Goal: Information Seeking & Learning: Check status

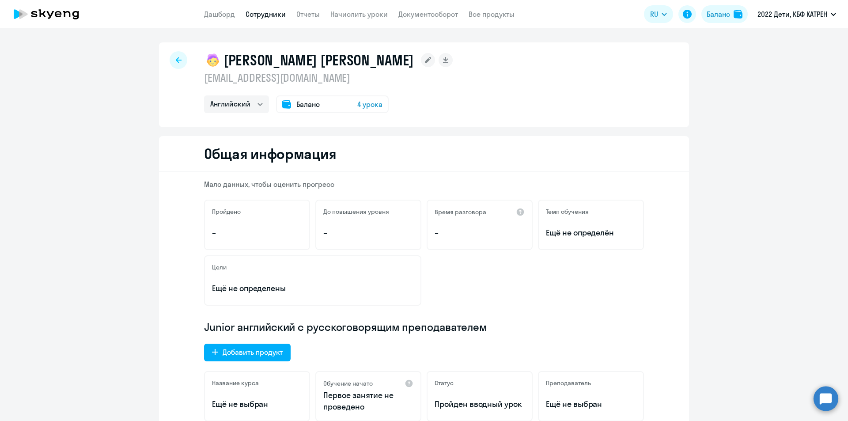
select select "english"
click at [821, 403] on circle at bounding box center [826, 398] width 25 height 25
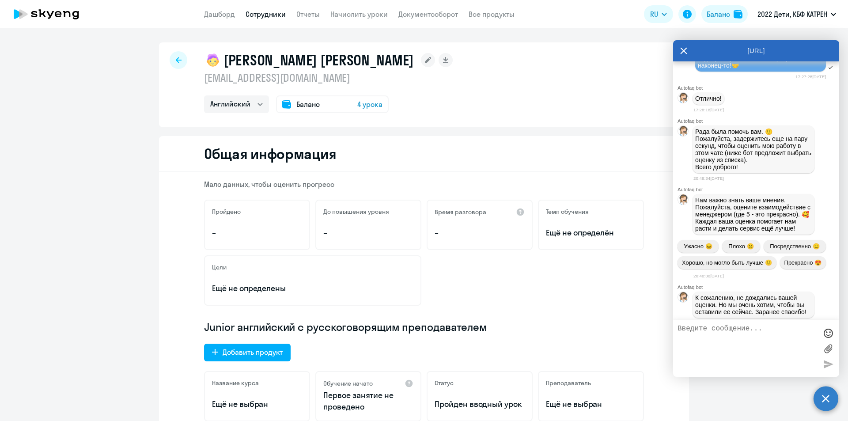
scroll to position [11378, 0]
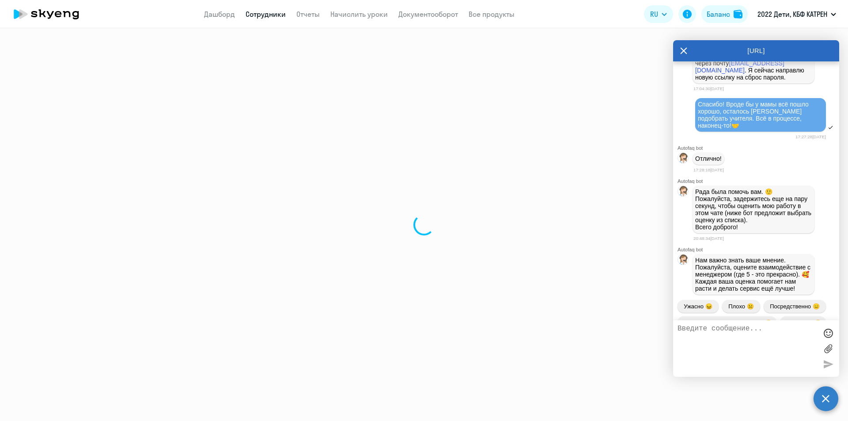
select select "30"
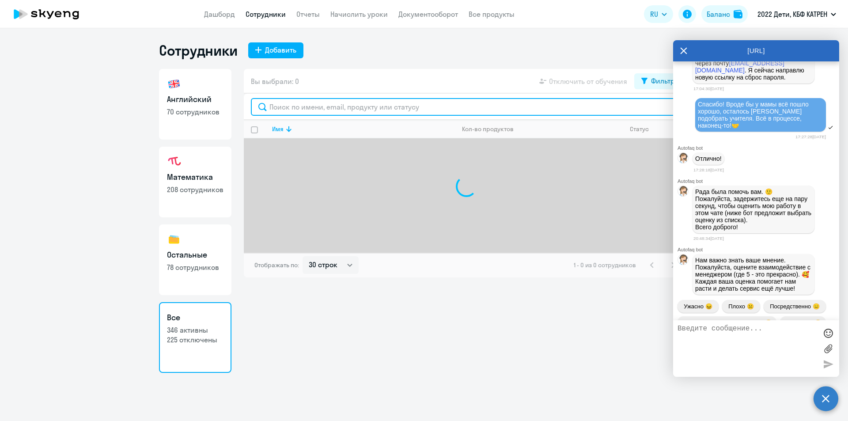
click at [285, 107] on input "text" at bounding box center [466, 107] width 431 height 18
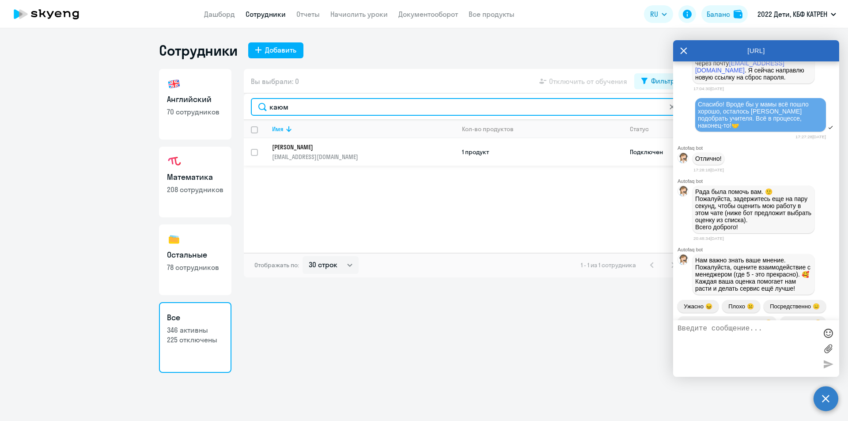
type input "каюм"
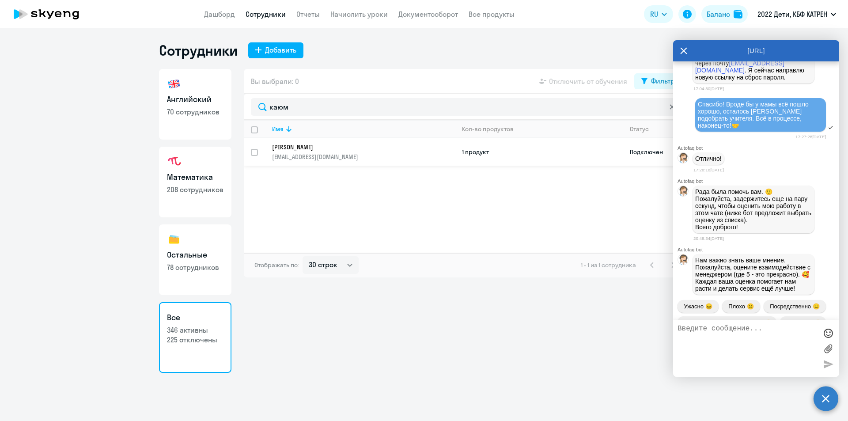
click at [316, 154] on p "[EMAIL_ADDRESS][DOMAIN_NAME]" at bounding box center [363, 157] width 183 height 8
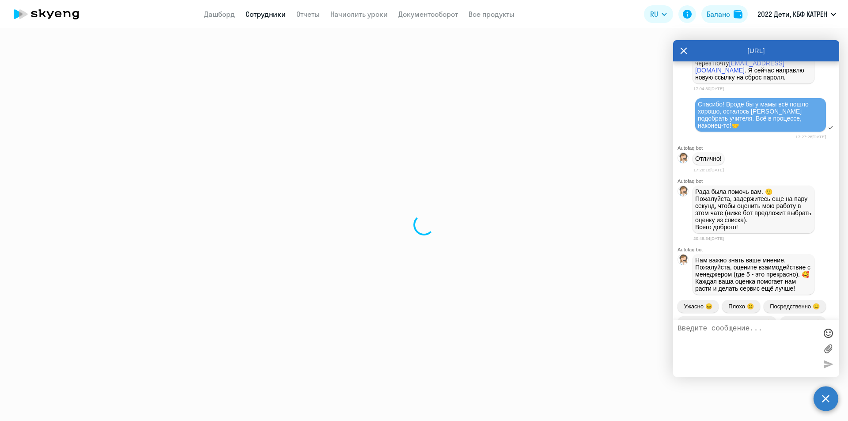
select select "math"
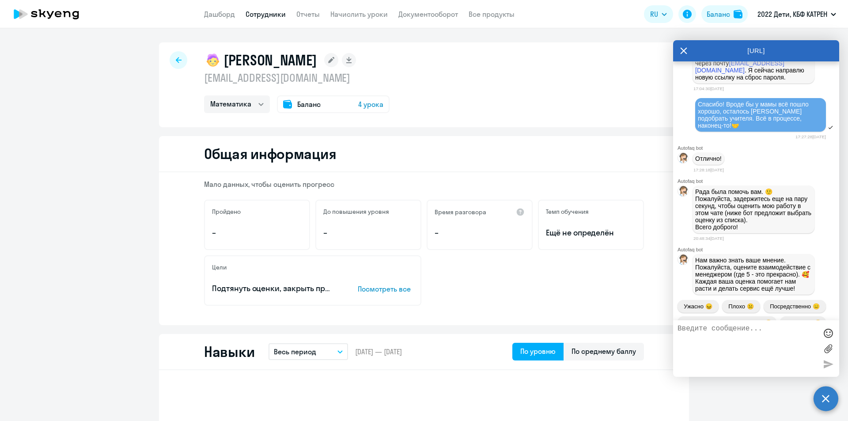
select select "30"
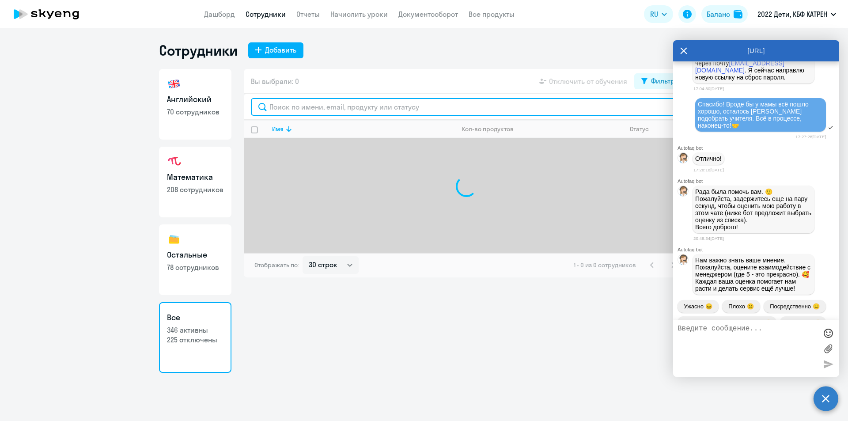
click at [283, 108] on input "text" at bounding box center [466, 107] width 431 height 18
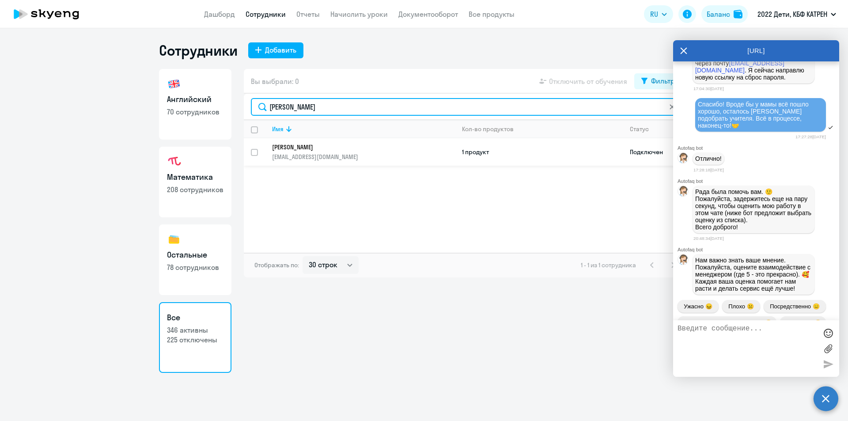
type input "[PERSON_NAME]"
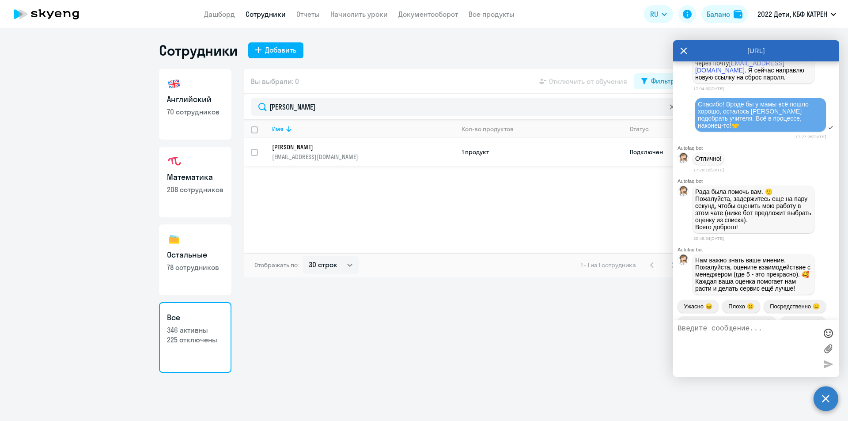
click at [300, 145] on p "[PERSON_NAME]" at bounding box center [357, 147] width 171 height 8
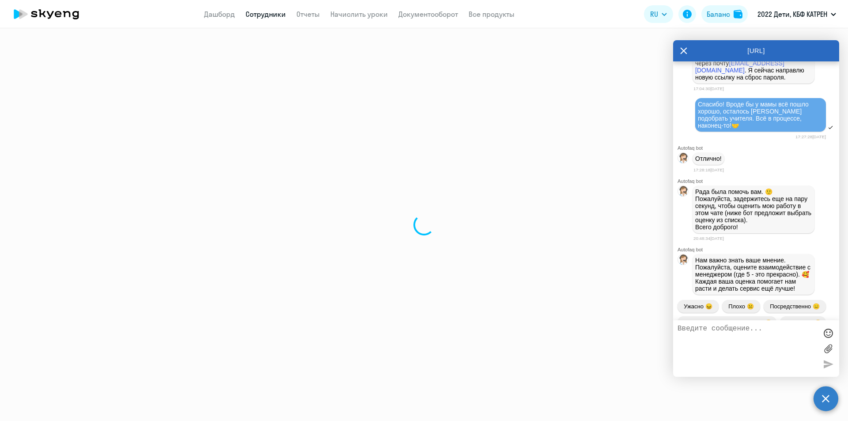
select select "english"
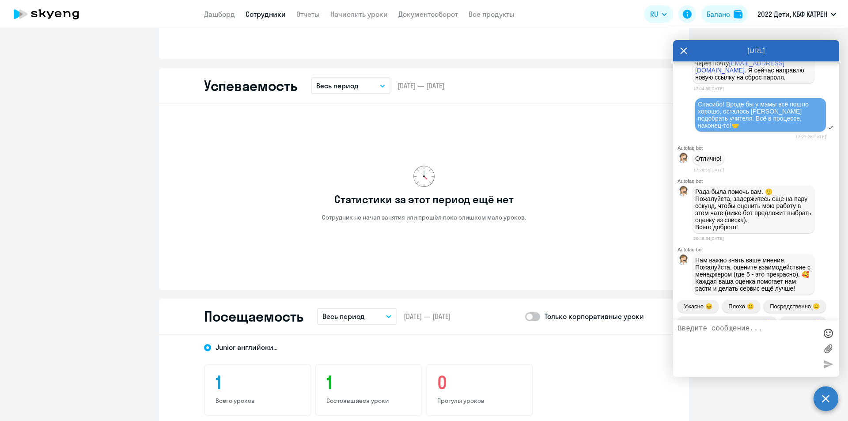
scroll to position [795, 0]
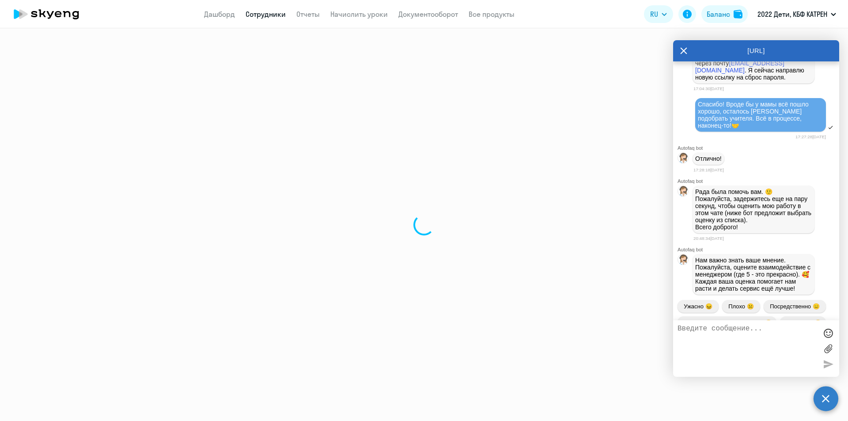
select select "30"
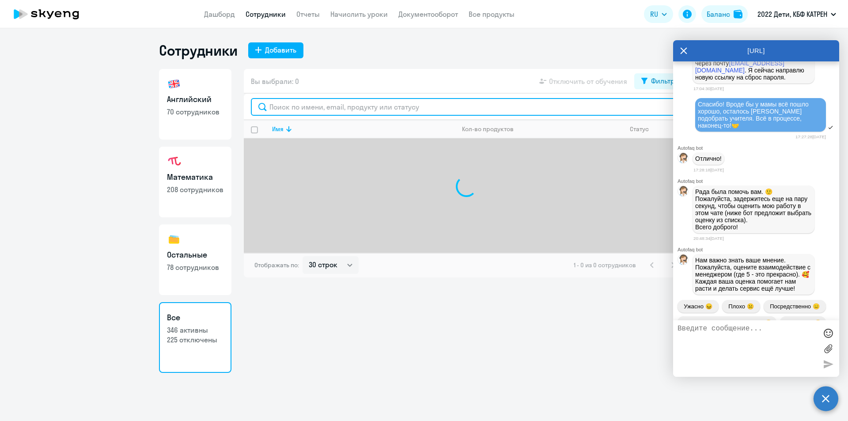
click at [319, 103] on input "text" at bounding box center [466, 107] width 431 height 18
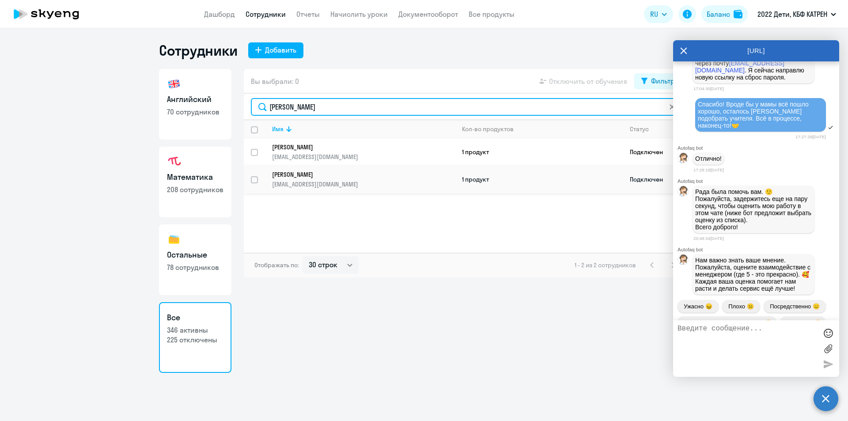
type input "[PERSON_NAME]"
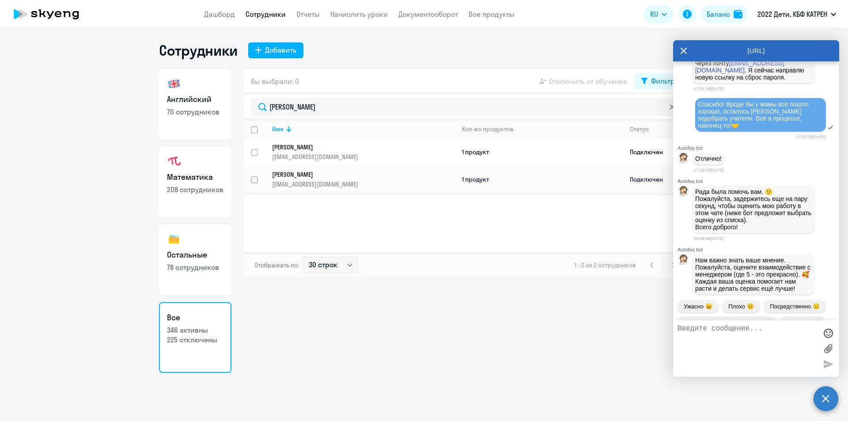
click at [362, 179] on link "[PERSON_NAME] [EMAIL_ADDRESS][DOMAIN_NAME]" at bounding box center [363, 180] width 183 height 18
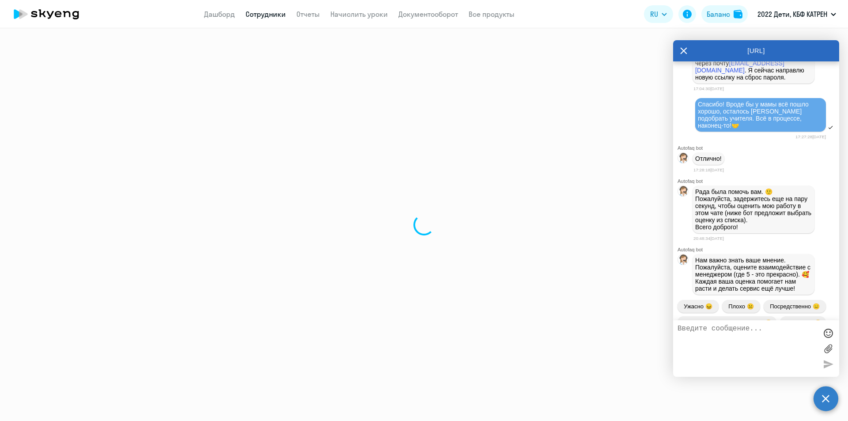
select select "english"
select select "30"
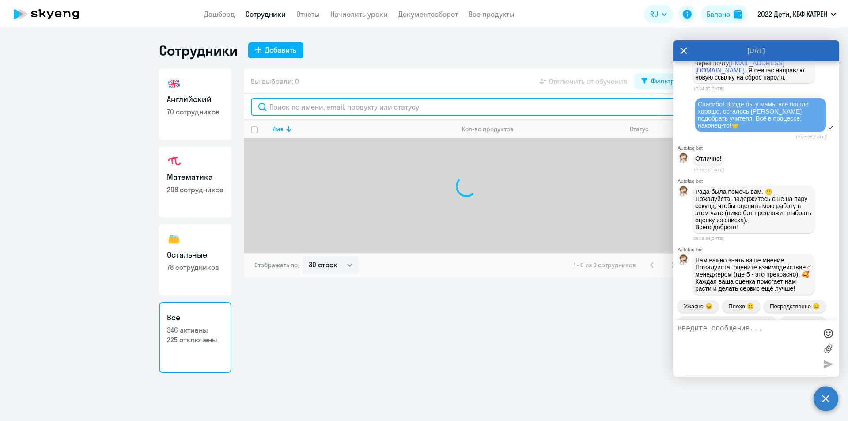
click at [278, 109] on input "text" at bounding box center [466, 107] width 431 height 18
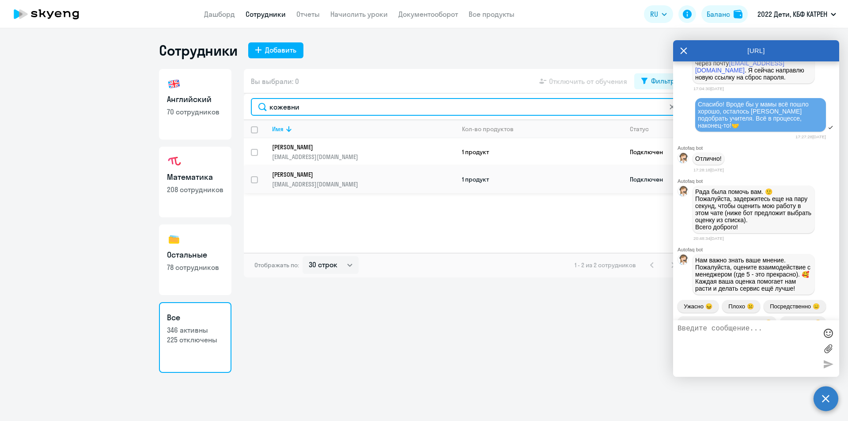
type input "кожевни"
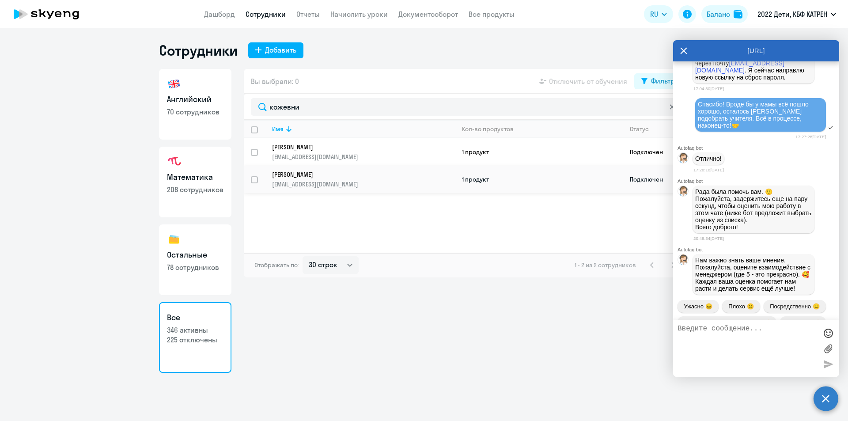
click at [306, 175] on p "[PERSON_NAME]" at bounding box center [357, 175] width 171 height 8
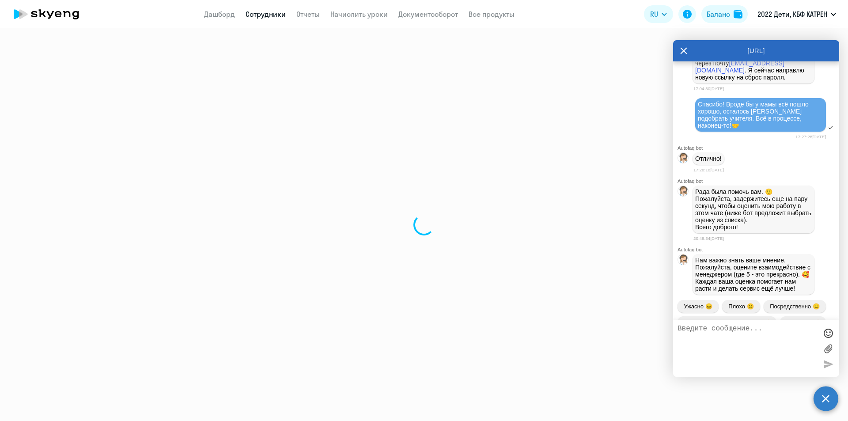
select select "math"
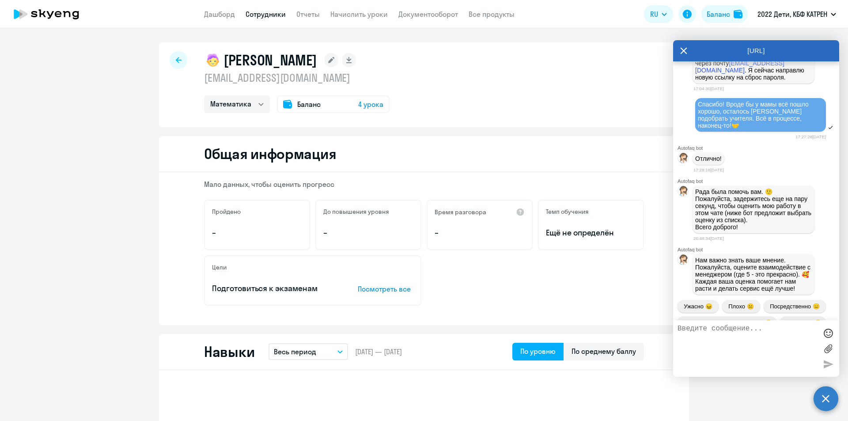
select select "30"
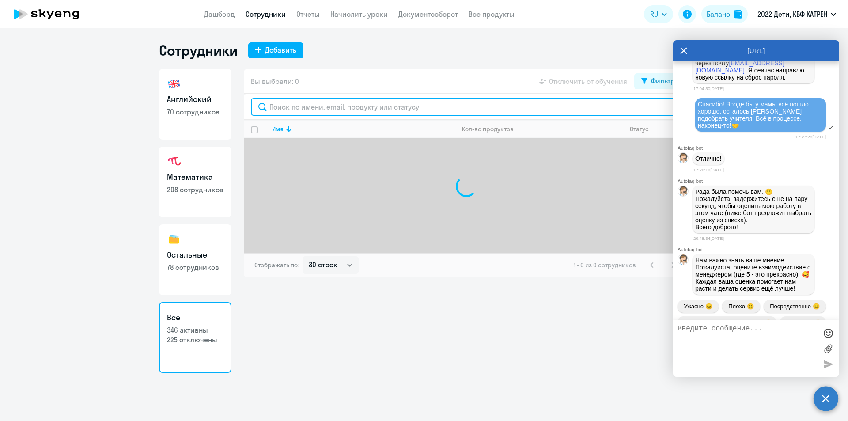
click at [295, 106] on input "text" at bounding box center [466, 107] width 431 height 18
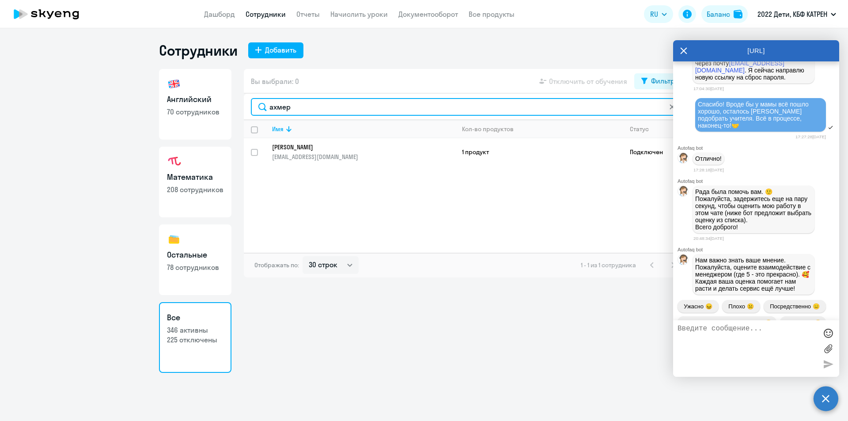
type input "ахмер"
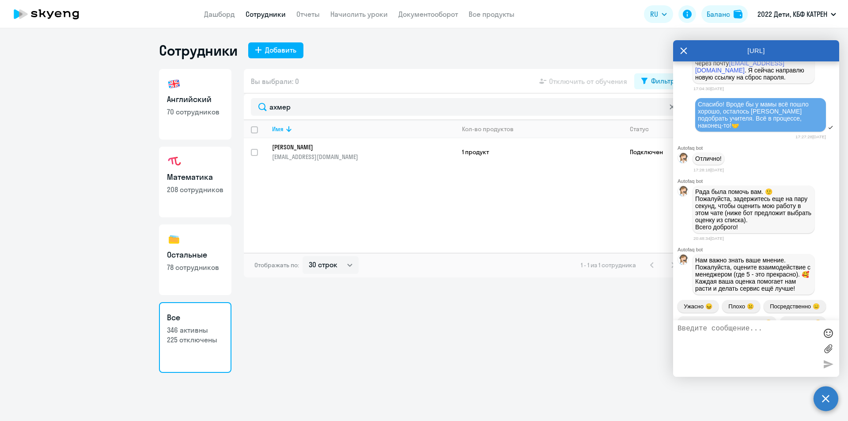
click at [312, 149] on p "[PERSON_NAME]" at bounding box center [357, 147] width 171 height 8
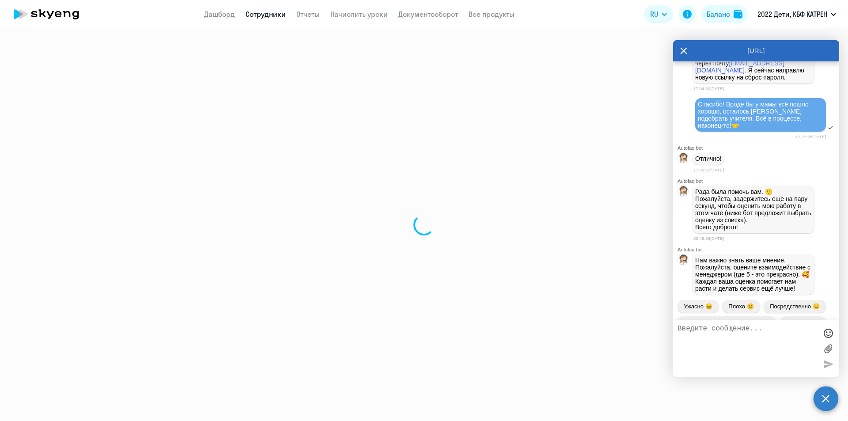
select select "others"
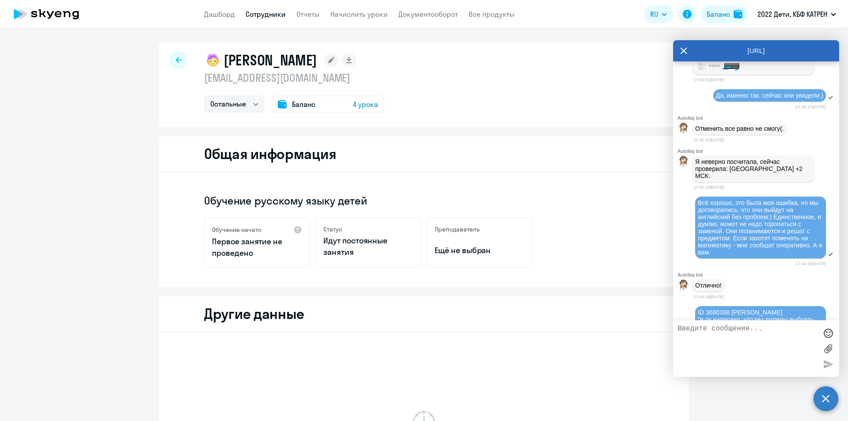
scroll to position [14162, 0]
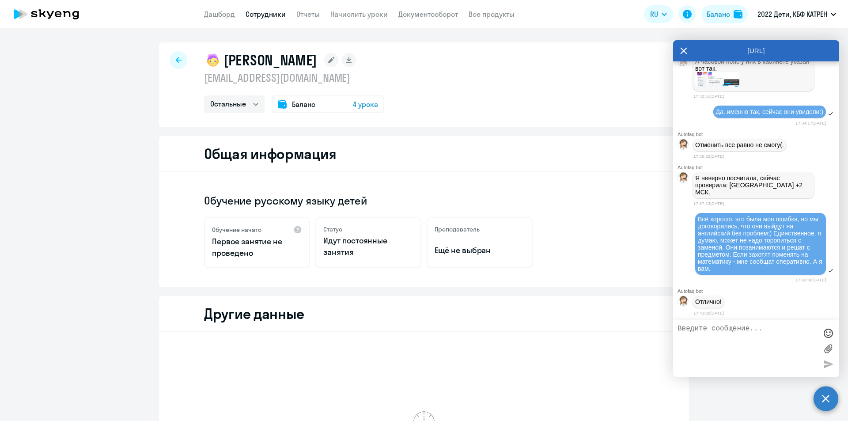
drag, startPoint x: 699, startPoint y: 175, endPoint x: 788, endPoint y: 182, distance: 89.1
copy span "[PERSON_NAME], добрый день! 42399744 [PERSON_NAME]."
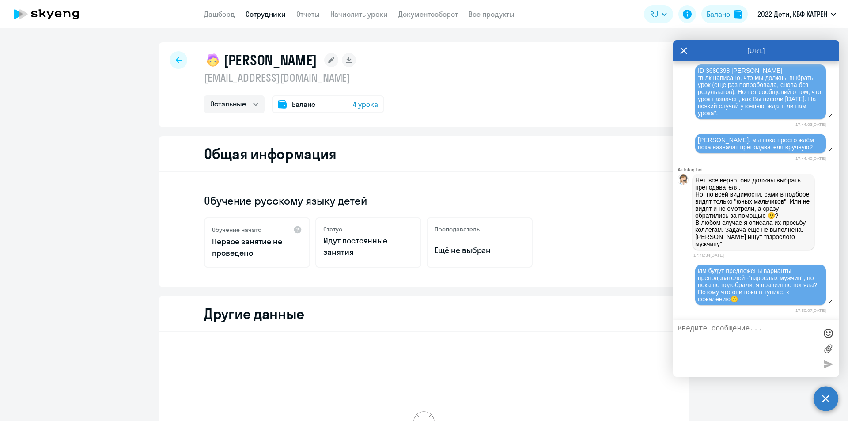
scroll to position [14427, 0]
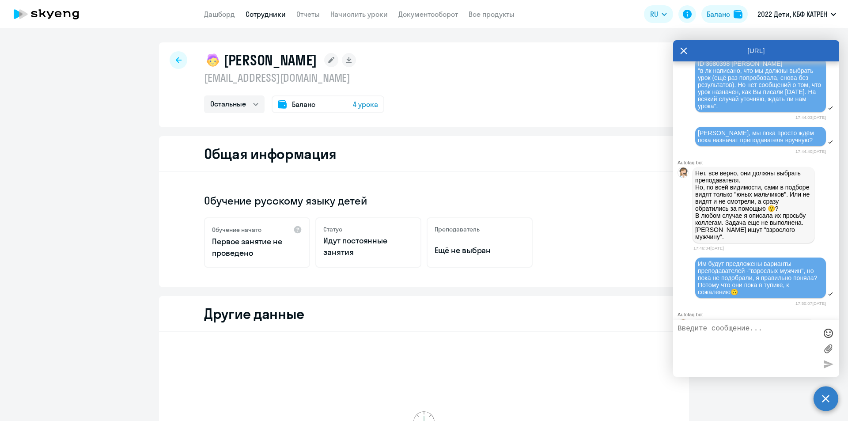
click at [740, 335] on textarea at bounding box center [748, 349] width 140 height 48
paste textarea "[PERSON_NAME], добрый день! 42399744 [PERSON_NAME]."
drag, startPoint x: 750, startPoint y: 330, endPoint x: 701, endPoint y: 323, distance: 49.4
click at [702, 323] on div "[PERSON_NAME], добрый день! 42399744 [PERSON_NAME]." at bounding box center [756, 348] width 166 height 57
click at [792, 339] on textarea "[PERSON_NAME], приветствую! 42399744 [PERSON_NAME]." at bounding box center [748, 349] width 140 height 48
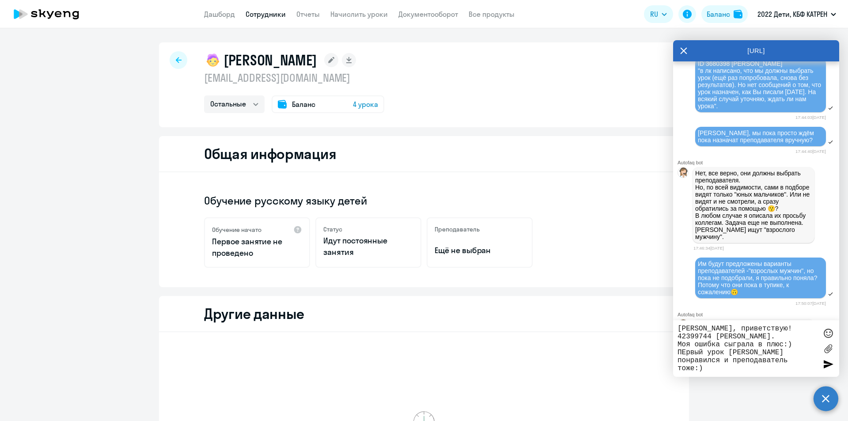
click at [682, 354] on textarea "[PERSON_NAME], приветствую! 42399744 [PERSON_NAME]. Моя ошибка сыграла в плюс:)…" at bounding box center [748, 349] width 140 height 48
click at [738, 367] on textarea "[PERSON_NAME], приветствую! 42399744 [PERSON_NAME]. Моя ошибка сыграла в плюс:)…" at bounding box center [748, 349] width 140 height 48
click at [738, 367] on textarea "[PERSON_NAME], приветствую! 42399744 [PERSON_NAME]. Моя ошибка сыграла в плюс:)…" at bounding box center [748, 341] width 140 height 64
click at [745, 369] on textarea "[PERSON_NAME], приветствую! 42399744 [PERSON_NAME]. Моя ошибка сыграла в плюс:)…" at bounding box center [748, 341] width 140 height 64
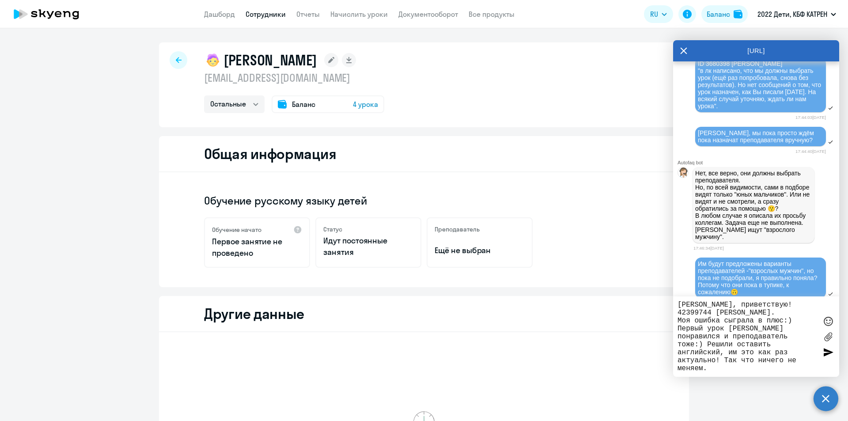
click at [719, 361] on textarea "[PERSON_NAME], приветствую! 42399744 [PERSON_NAME]. Моя ошибка сыграла в плюс:)…" at bounding box center [748, 337] width 140 height 72
click at [717, 369] on textarea "[PERSON_NAME], приветствую! 42399744 [PERSON_NAME]. Моя ошибка сыграла в плюс:)…" at bounding box center [748, 337] width 140 height 72
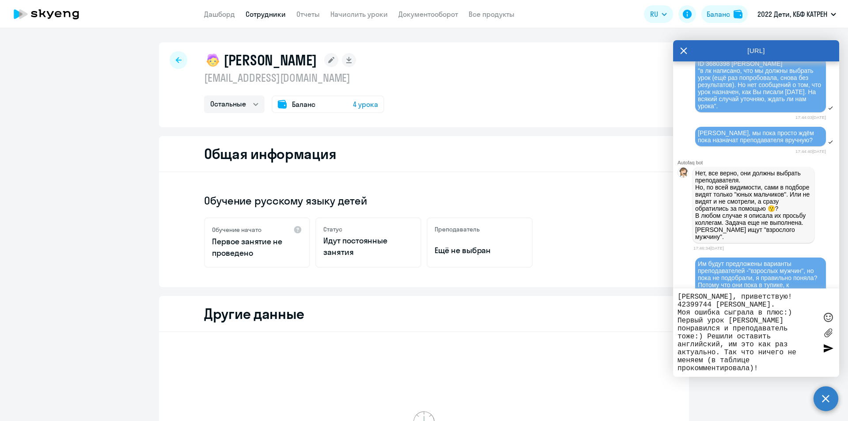
type textarea "[PERSON_NAME], приветствую! 42399744 [PERSON_NAME]. Моя ошибка сыграла в плюс:)…"
click at [826, 349] on div at bounding box center [828, 348] width 13 height 13
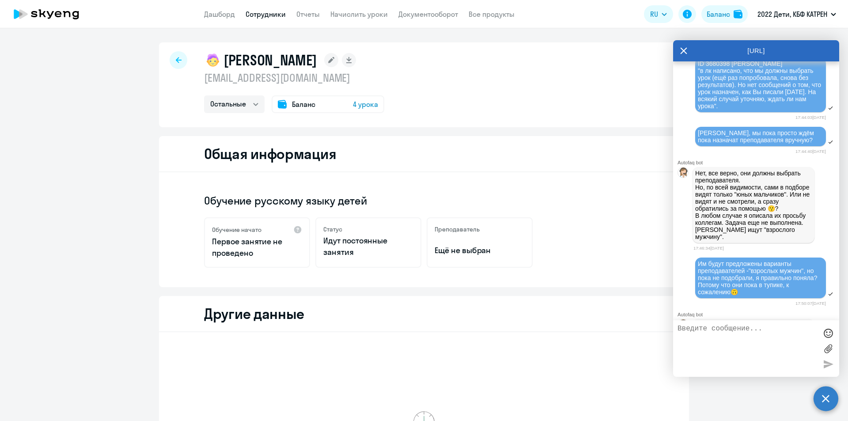
scroll to position [15166, 0]
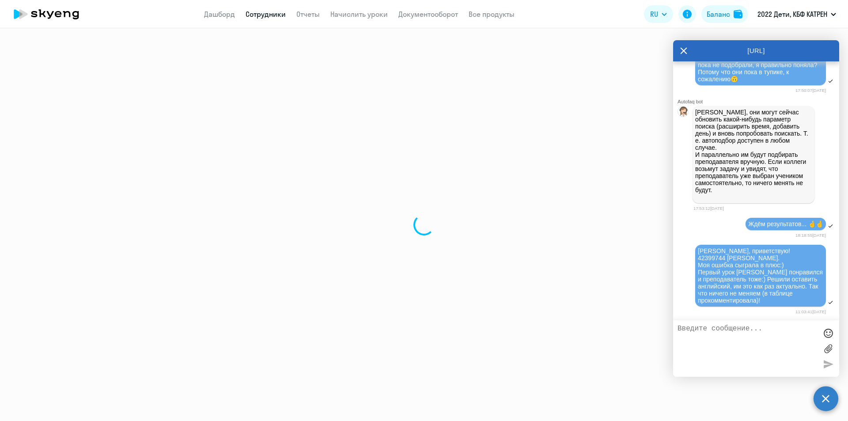
select select "30"
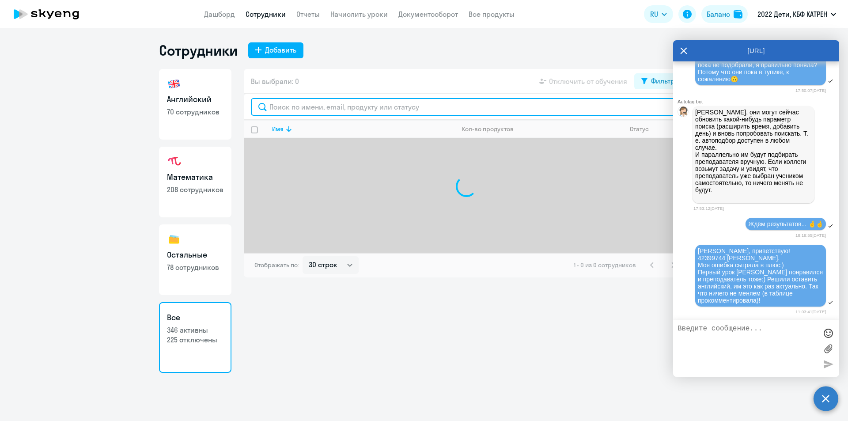
click at [353, 110] on input "text" at bounding box center [466, 107] width 431 height 18
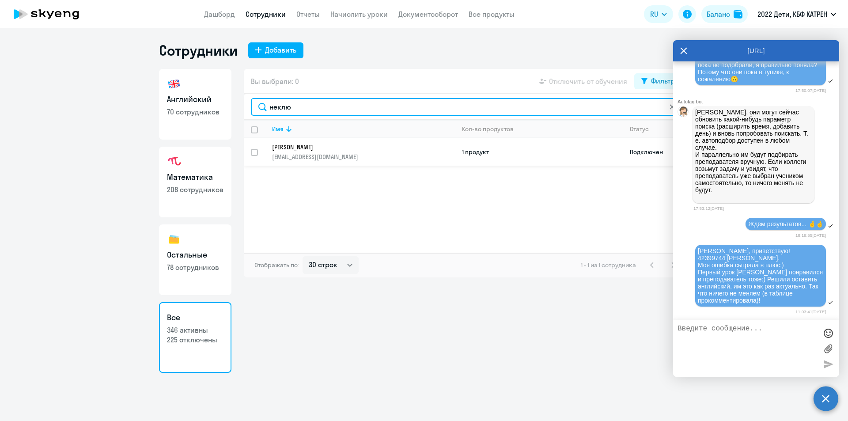
type input "неклю"
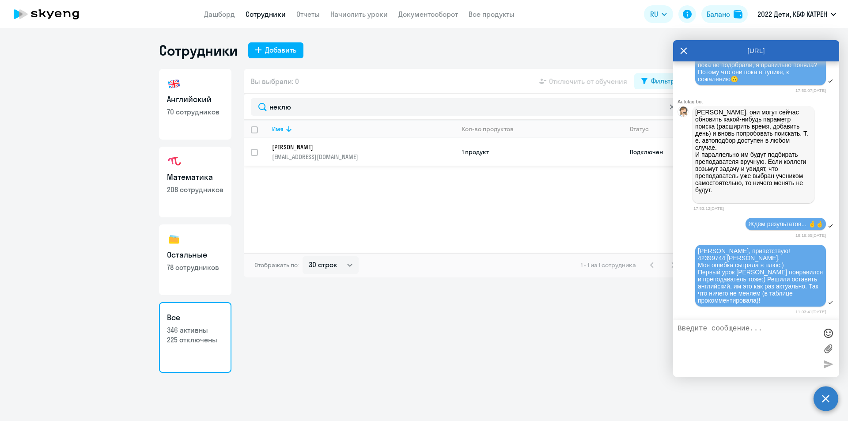
click at [329, 150] on p "[PERSON_NAME]" at bounding box center [357, 147] width 171 height 8
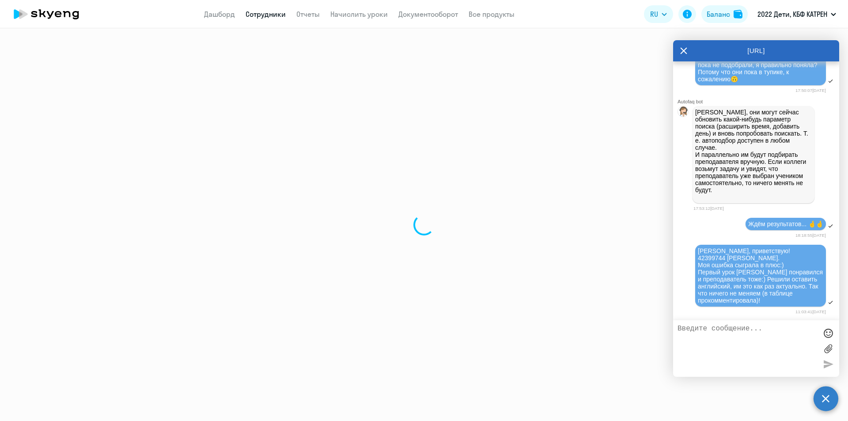
select select "math"
select select "30"
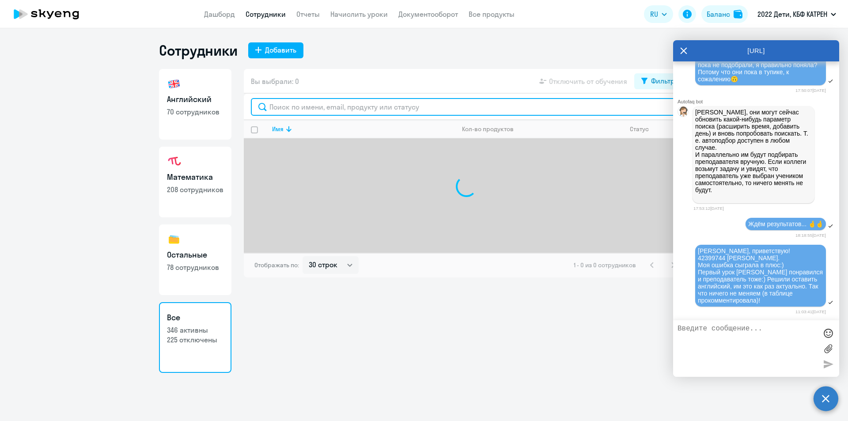
click at [282, 110] on input "text" at bounding box center [466, 107] width 431 height 18
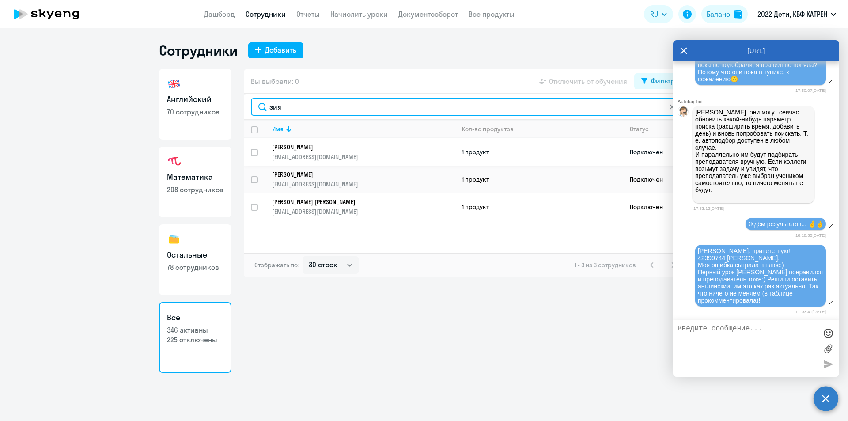
type input "зия"
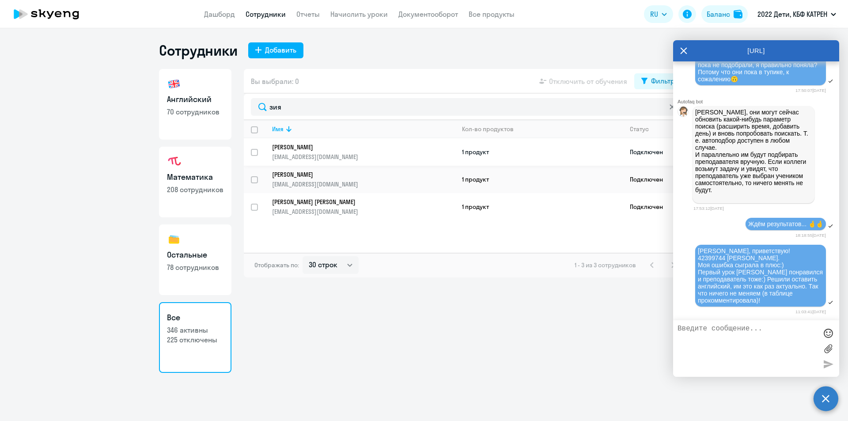
click at [304, 147] on p "[PERSON_NAME]" at bounding box center [357, 147] width 171 height 8
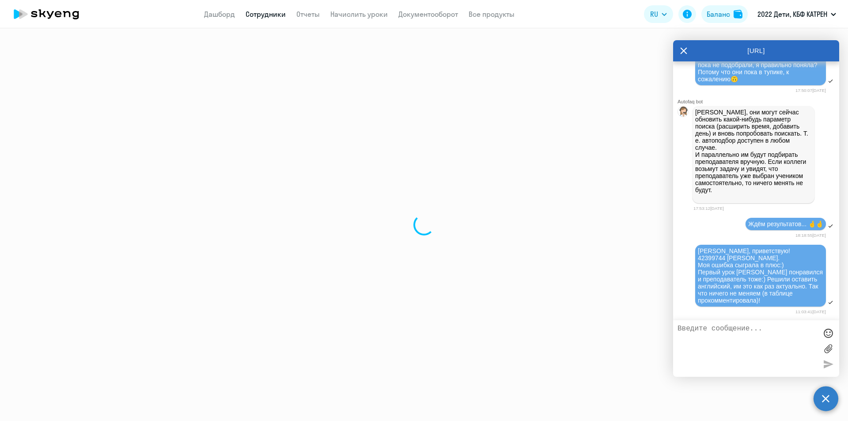
select select "math"
select select "30"
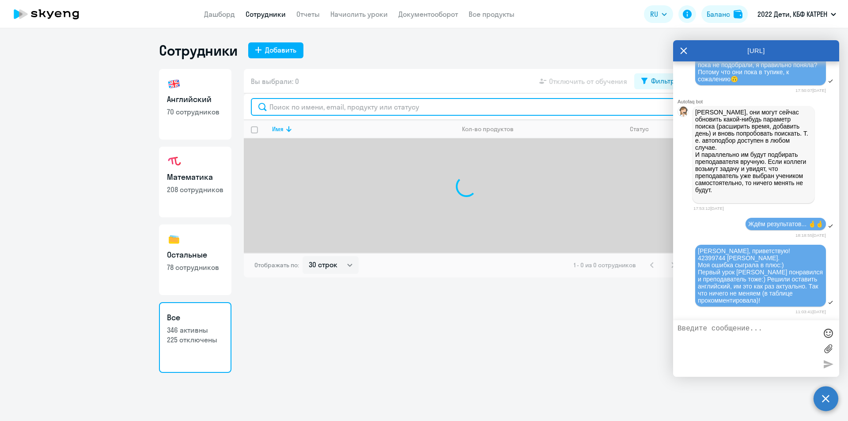
click at [325, 103] on input "text" at bounding box center [466, 107] width 431 height 18
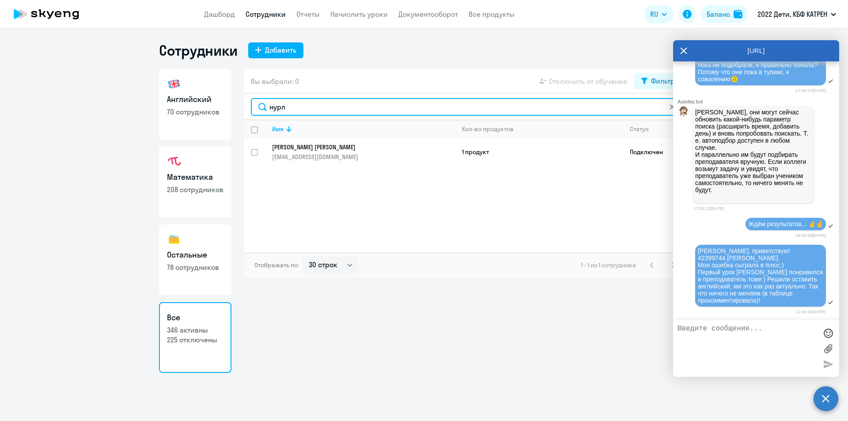
type input "нурл"
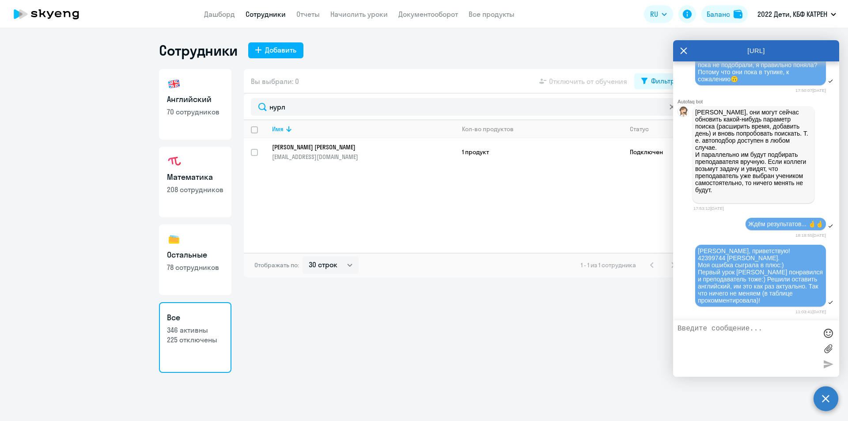
click at [327, 152] on link "[PERSON_NAME] [PERSON_NAME] [PERSON_NAME][EMAIL_ADDRESS][DOMAIN_NAME]" at bounding box center [363, 152] width 183 height 18
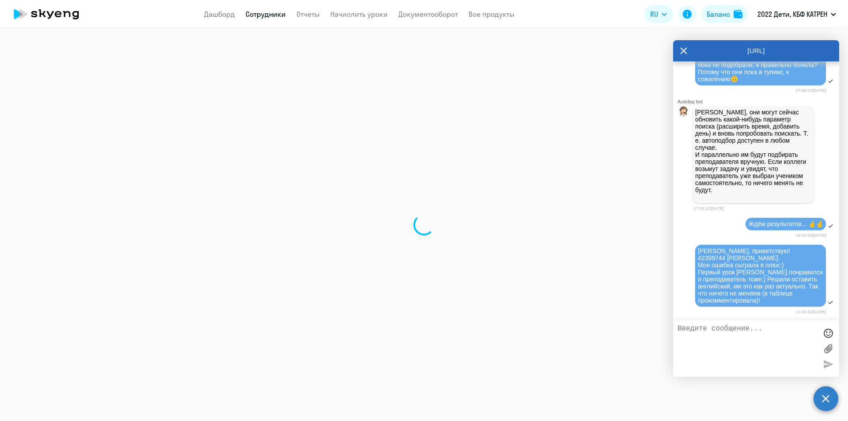
select select "english"
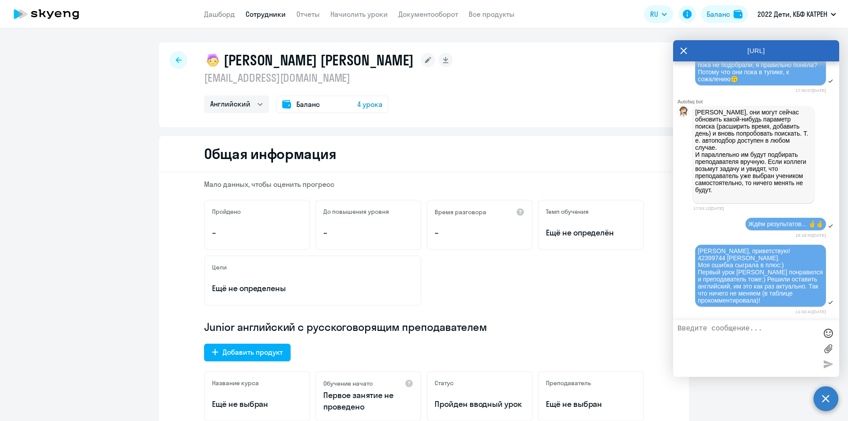
select select "30"
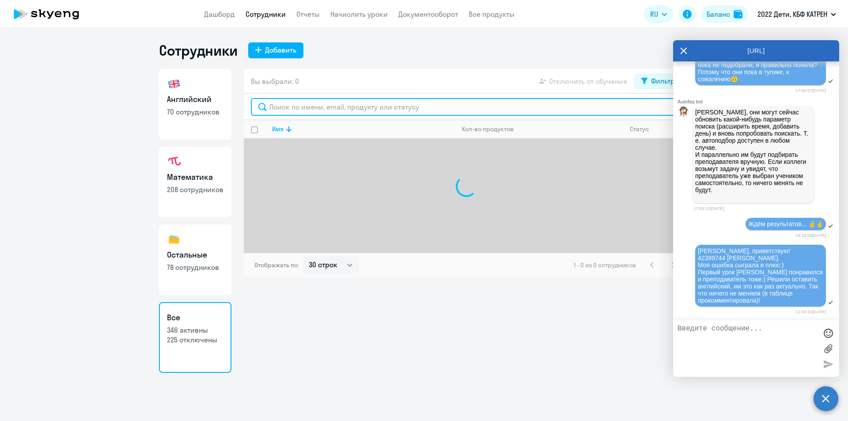
click at [396, 107] on input "text" at bounding box center [466, 107] width 431 height 18
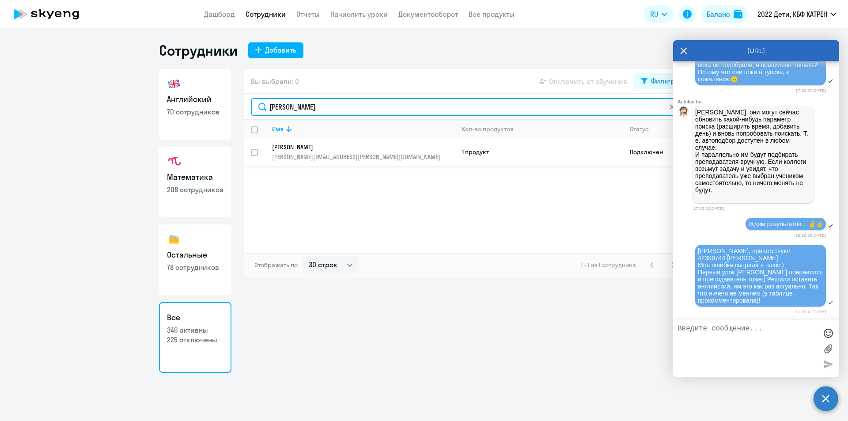
type input "[PERSON_NAME]"
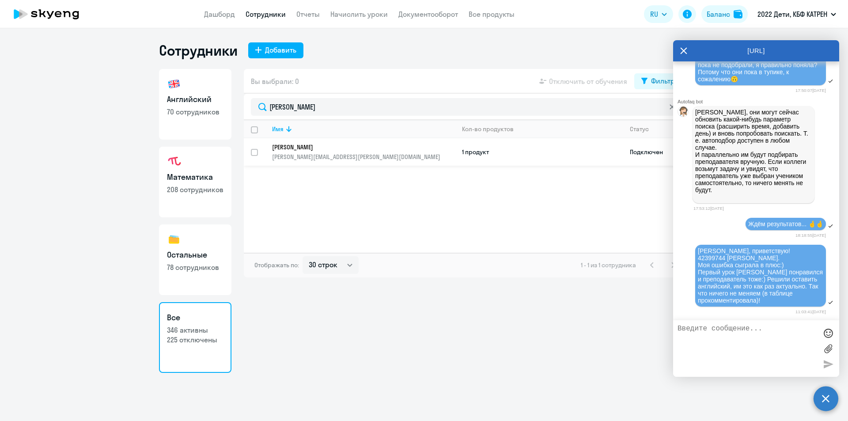
click at [349, 146] on p "[PERSON_NAME]" at bounding box center [357, 147] width 171 height 8
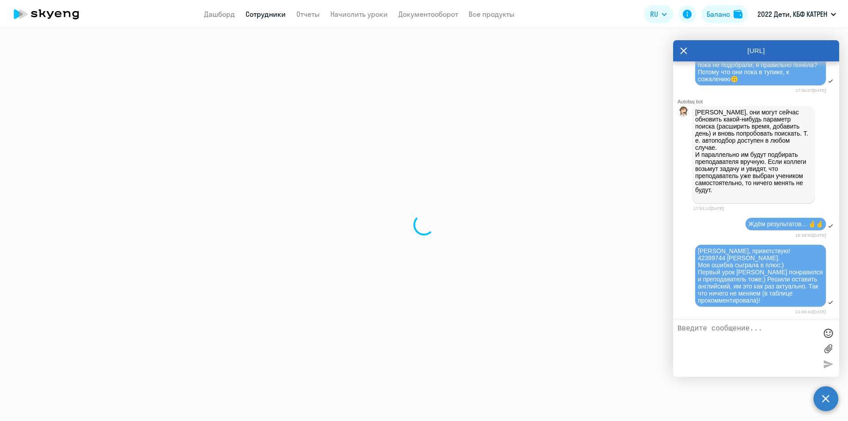
select select "english"
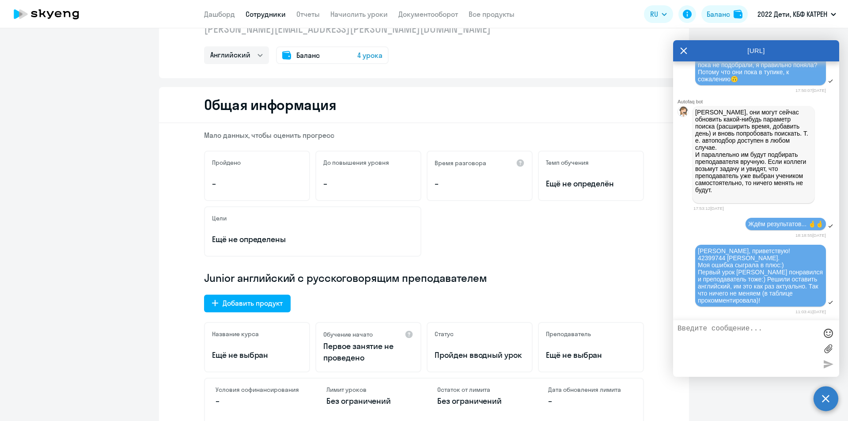
scroll to position [88, 0]
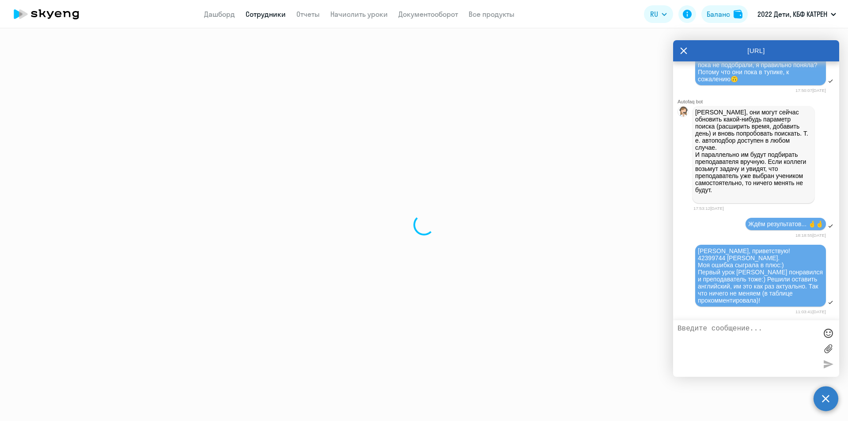
select select "30"
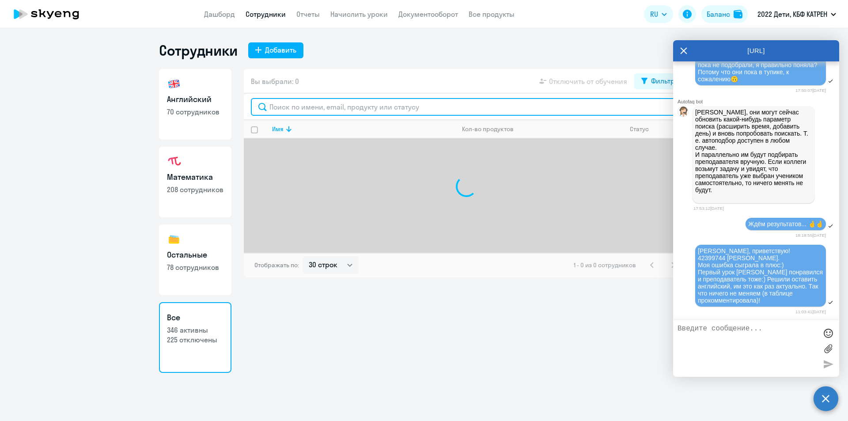
click at [280, 110] on input "text" at bounding box center [466, 107] width 431 height 18
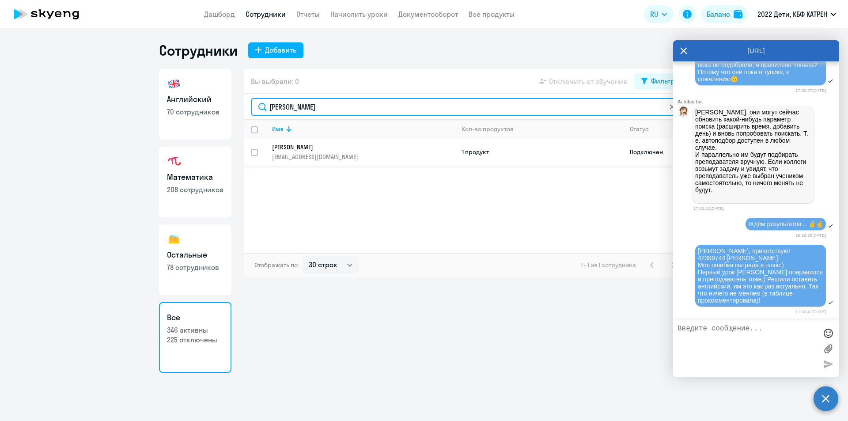
type input "[PERSON_NAME]"
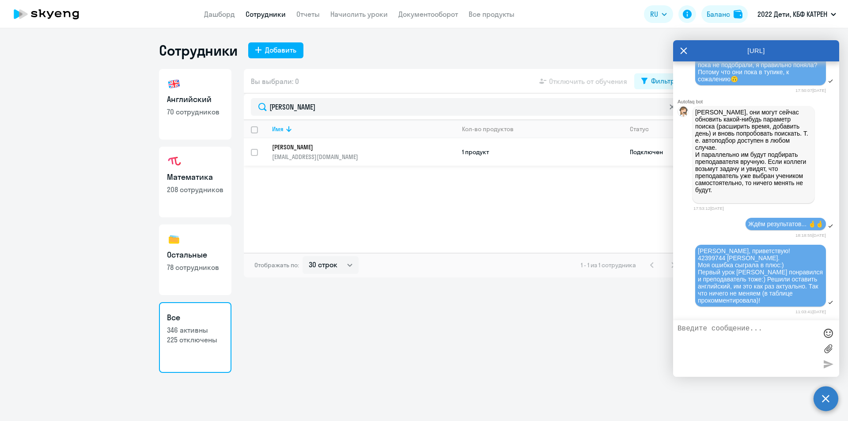
click at [317, 151] on link "[PERSON_NAME] [PERSON_NAME][EMAIL_ADDRESS][DOMAIN_NAME]" at bounding box center [363, 152] width 183 height 18
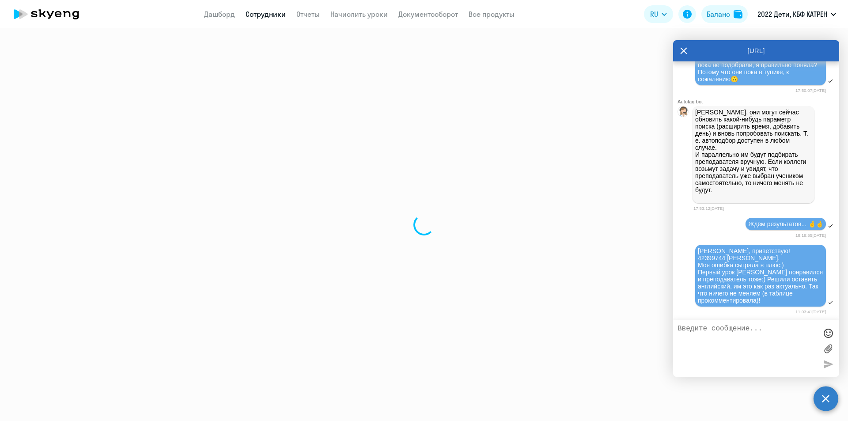
select select "others"
select select "30"
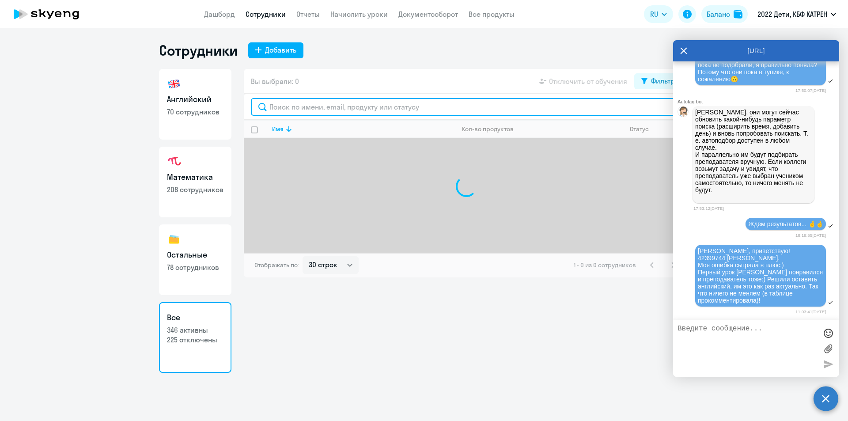
click at [310, 105] on input "text" at bounding box center [466, 107] width 431 height 18
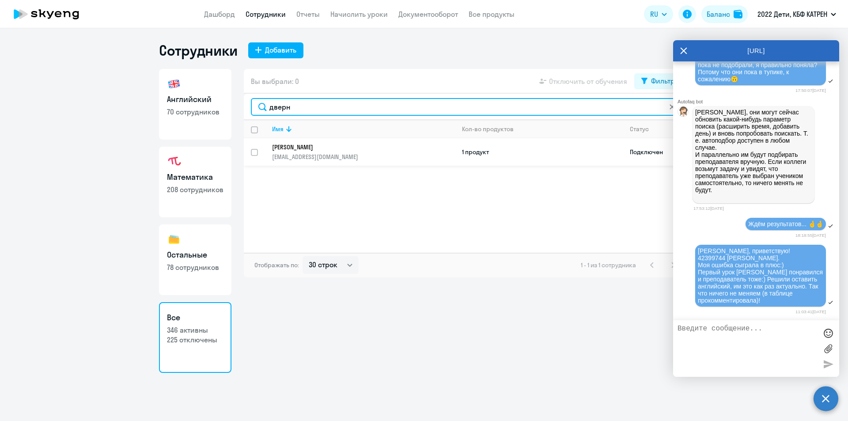
type input "дверн"
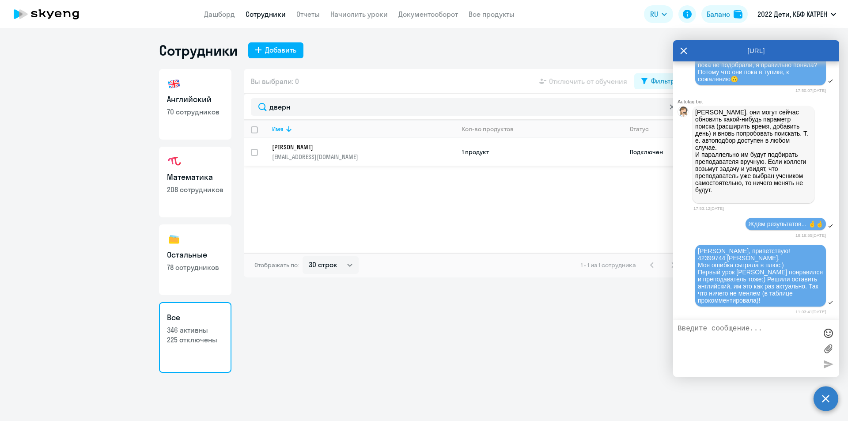
click at [306, 149] on p "[PERSON_NAME]" at bounding box center [357, 147] width 171 height 8
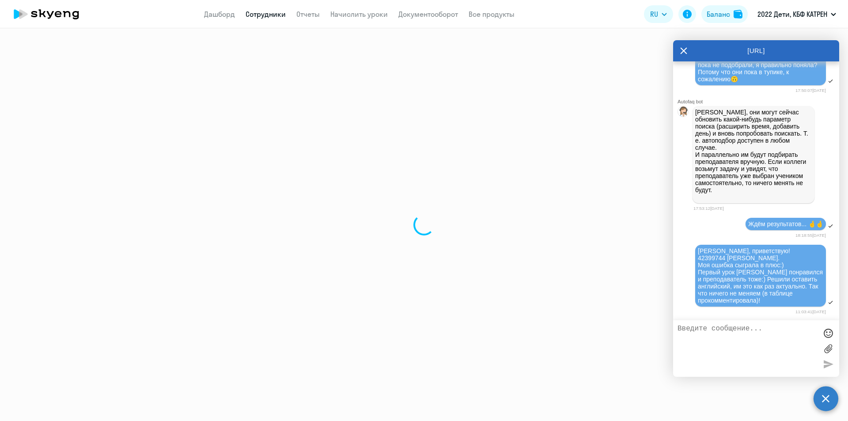
select select "english"
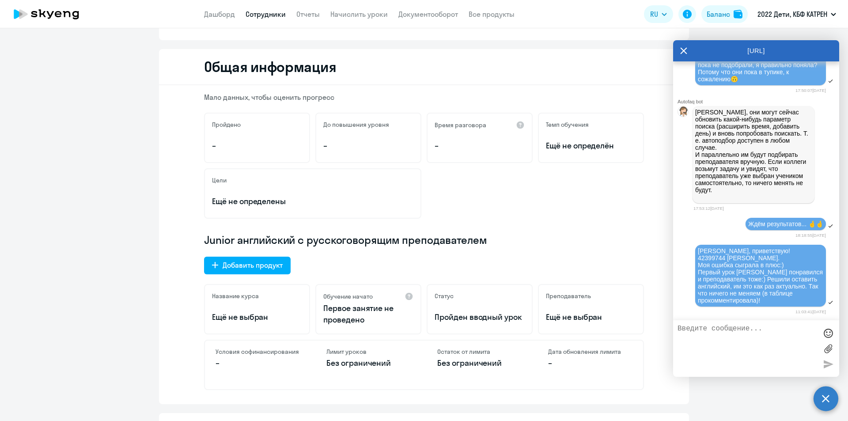
scroll to position [221, 0]
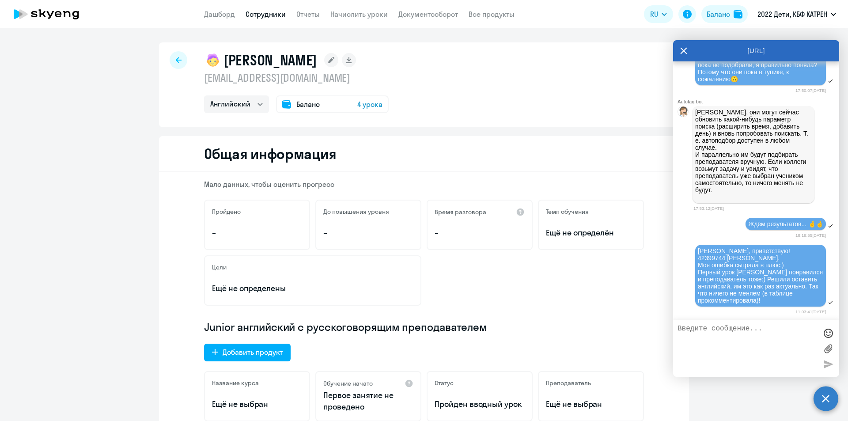
select select "30"
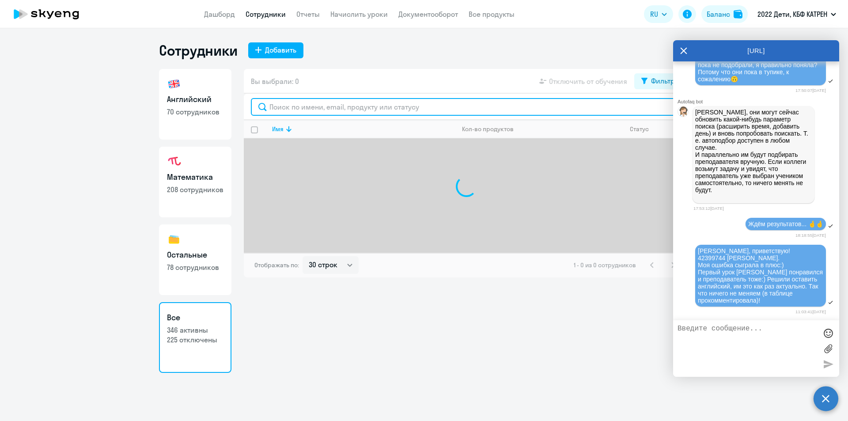
click at [285, 110] on input "text" at bounding box center [466, 107] width 431 height 18
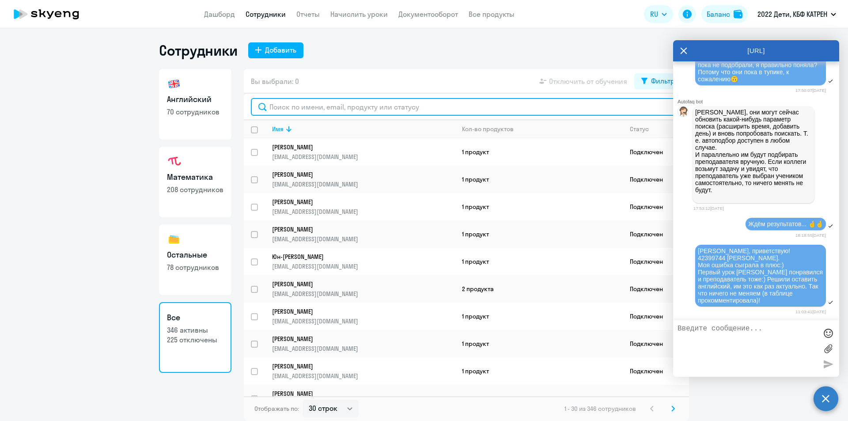
type input "в"
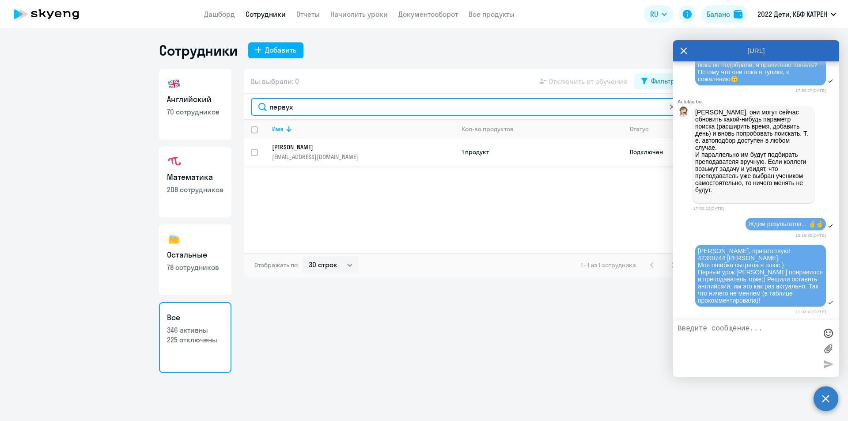
type input "первух"
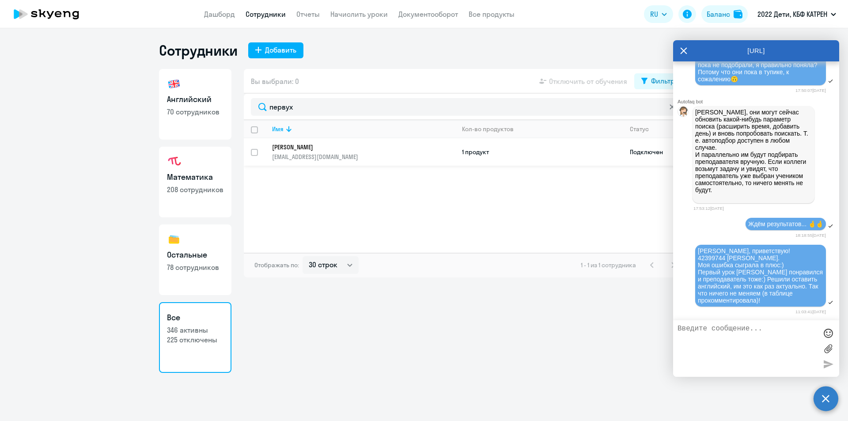
click at [342, 157] on p "[EMAIL_ADDRESS][DOMAIN_NAME]" at bounding box center [363, 157] width 183 height 8
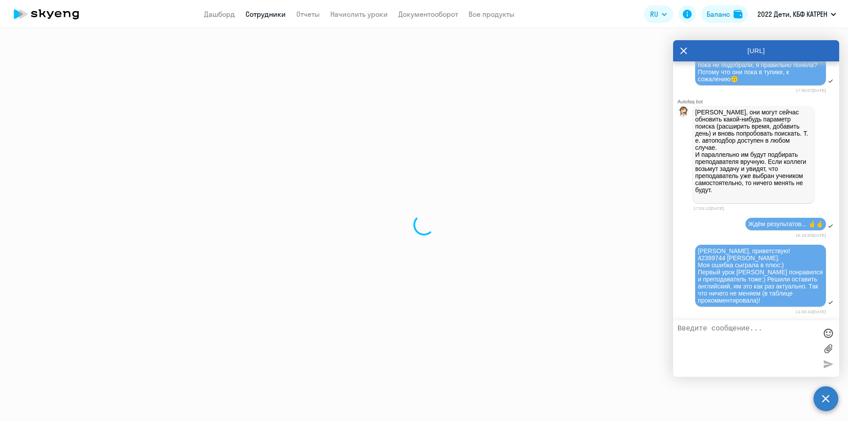
select select "math"
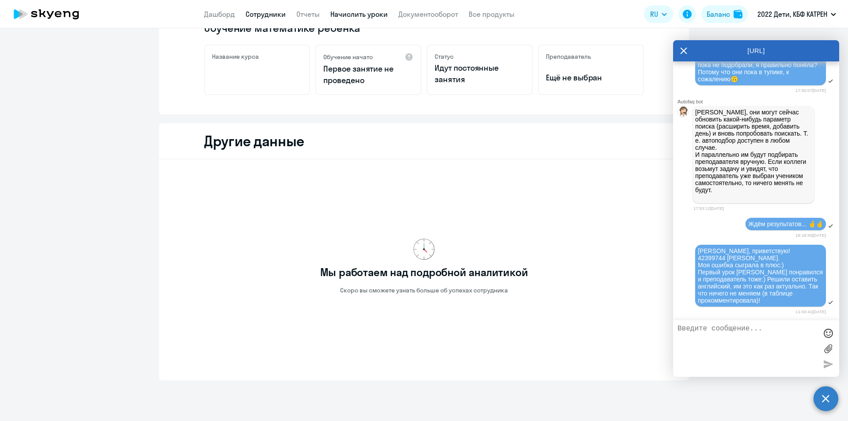
scroll to position [197, 0]
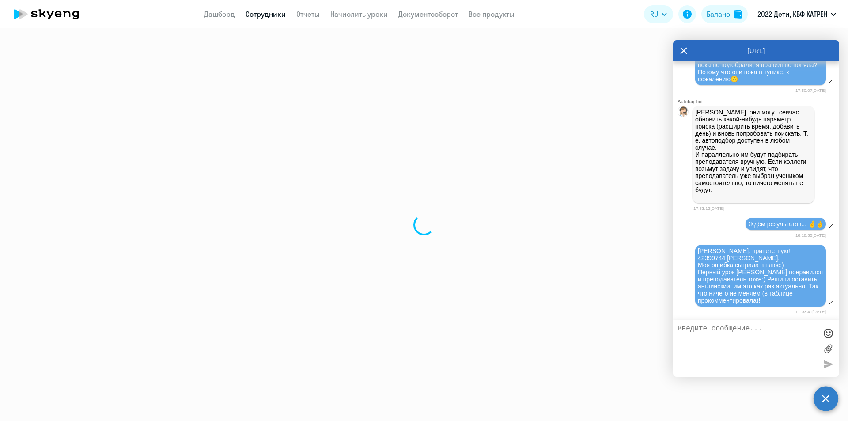
select select "30"
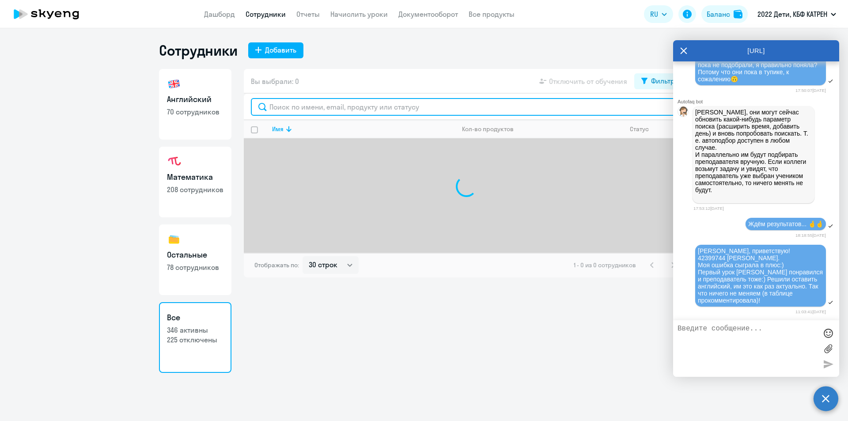
click at [285, 109] on input "text" at bounding box center [466, 107] width 431 height 18
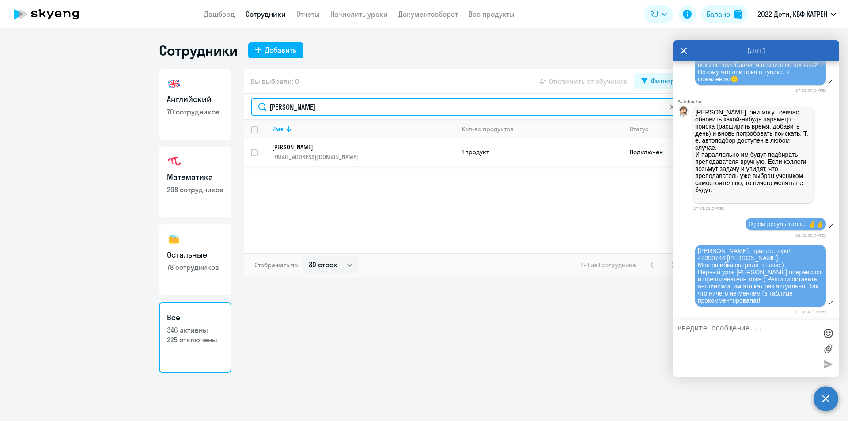
type input "[PERSON_NAME]"
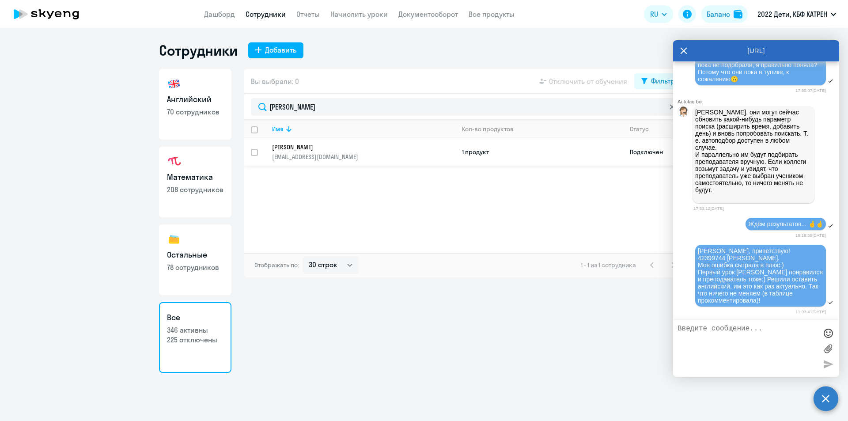
click at [321, 149] on p "[PERSON_NAME]" at bounding box center [357, 147] width 171 height 8
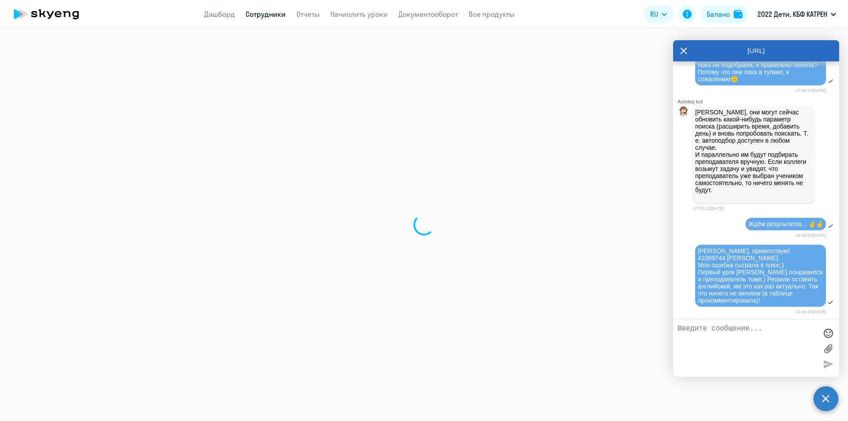
select select "english"
